Goal: Information Seeking & Learning: Compare options

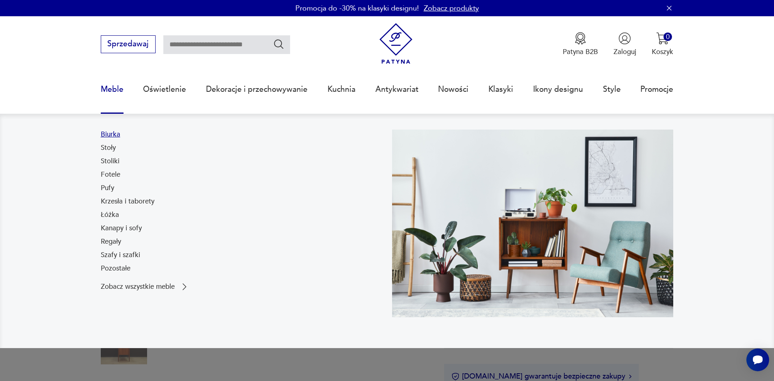
click at [110, 137] on link "Biurka" at bounding box center [111, 135] width 20 height 10
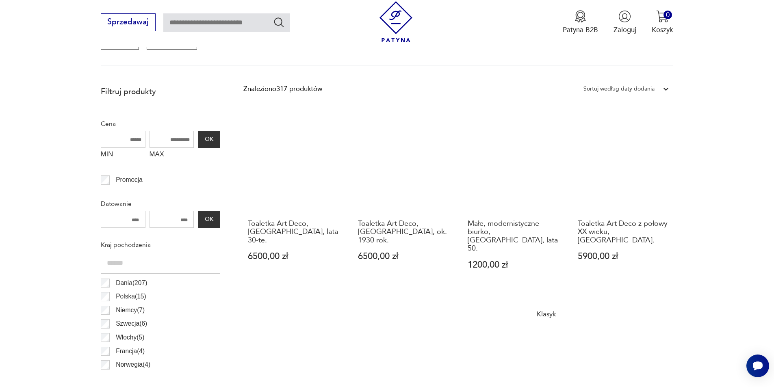
scroll to position [148, 0]
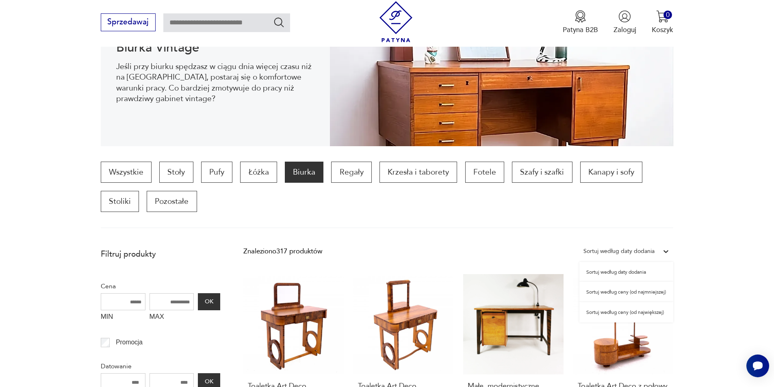
click at [667, 252] on icon at bounding box center [666, 251] width 5 height 3
click at [655, 311] on div "Sortuj według ceny (od największej)" at bounding box center [627, 312] width 94 height 20
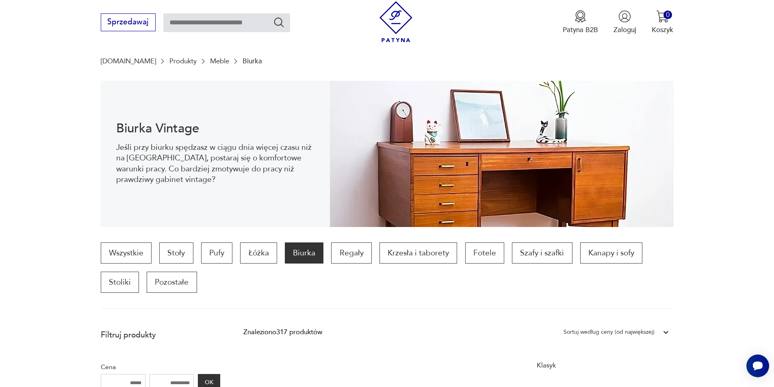
scroll to position [230, 0]
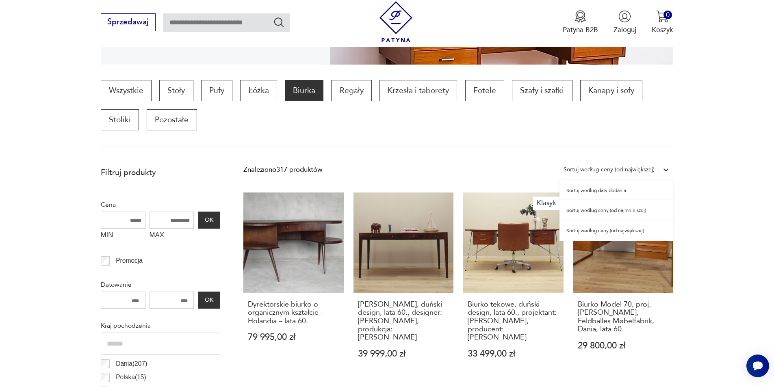
click at [667, 169] on icon at bounding box center [666, 170] width 8 height 8
click at [634, 210] on div "Sortuj według ceny (od najmniejszej)" at bounding box center [617, 210] width 114 height 20
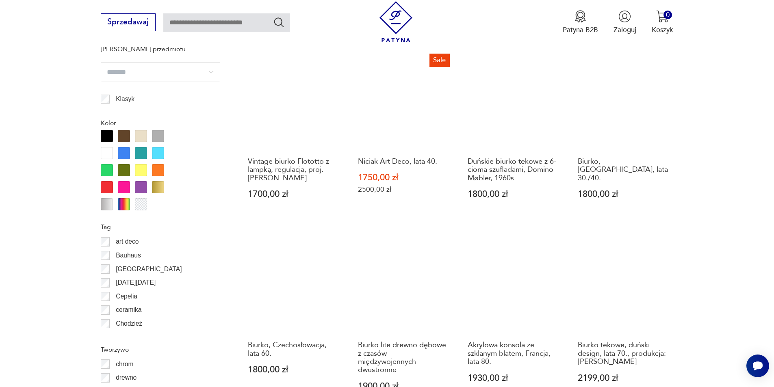
scroll to position [880, 0]
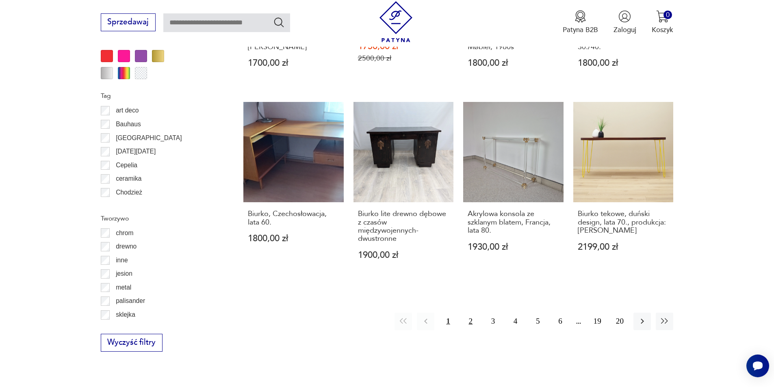
click at [471, 313] on button "2" at bounding box center [470, 321] width 17 height 17
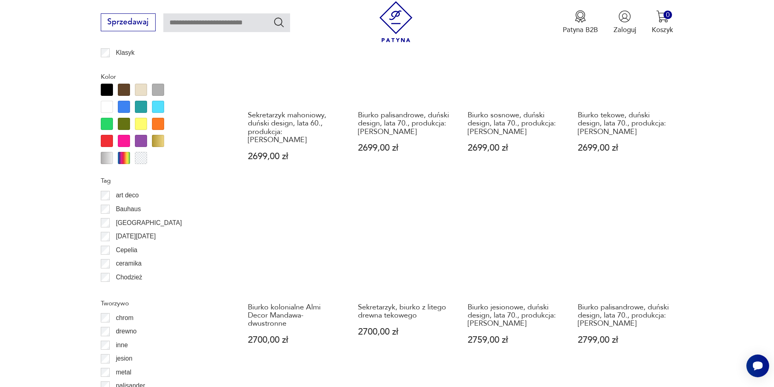
scroll to position [880, 0]
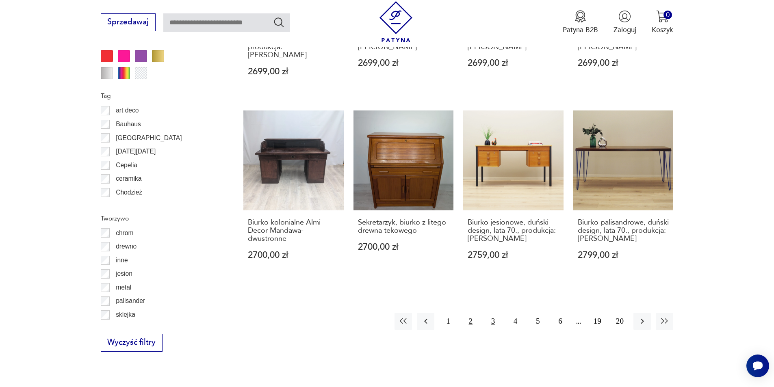
click at [494, 313] on button "3" at bounding box center [492, 321] width 17 height 17
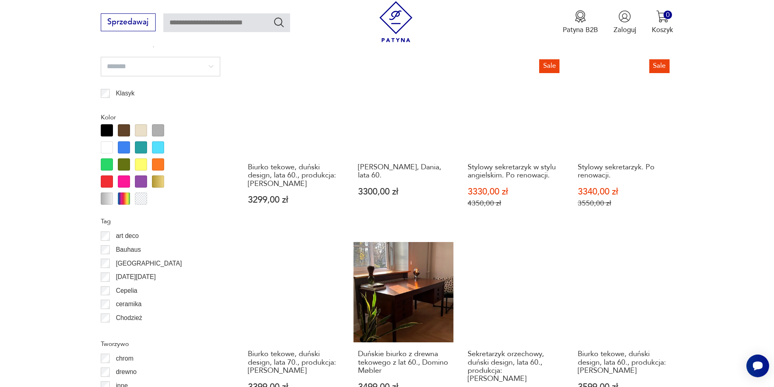
scroll to position [880, 0]
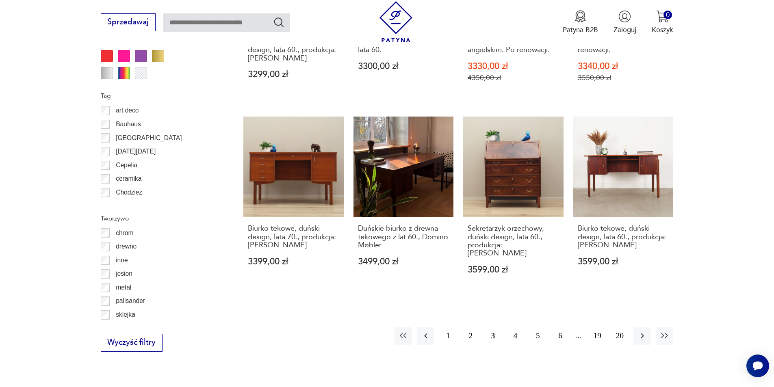
click at [516, 328] on button "4" at bounding box center [515, 336] width 17 height 17
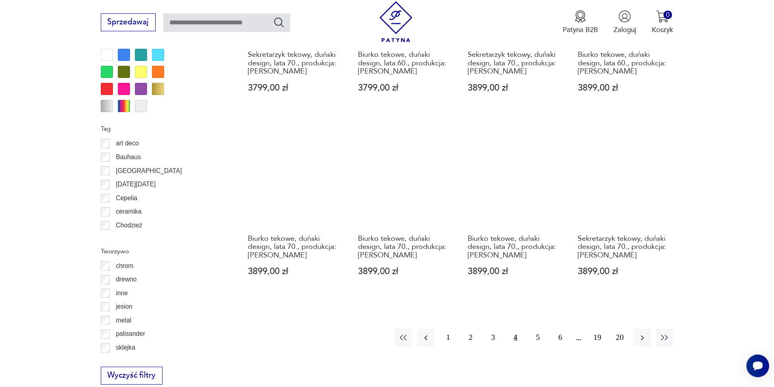
scroll to position [921, 0]
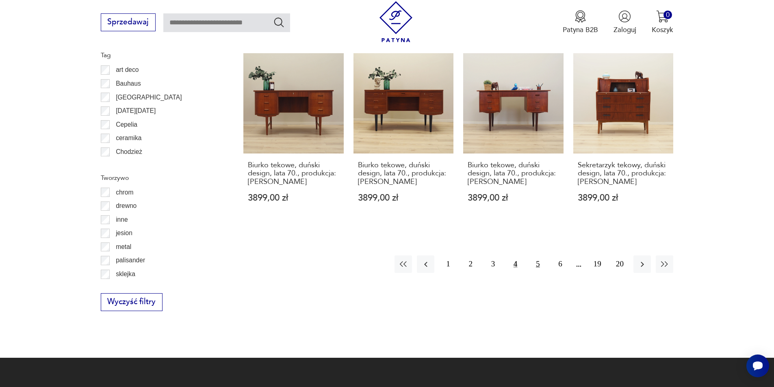
click at [536, 264] on button "5" at bounding box center [537, 264] width 17 height 17
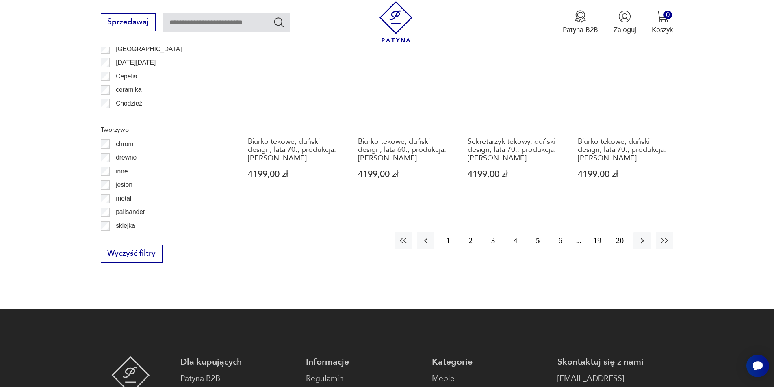
scroll to position [1043, 0]
